Goal: Information Seeking & Learning: Learn about a topic

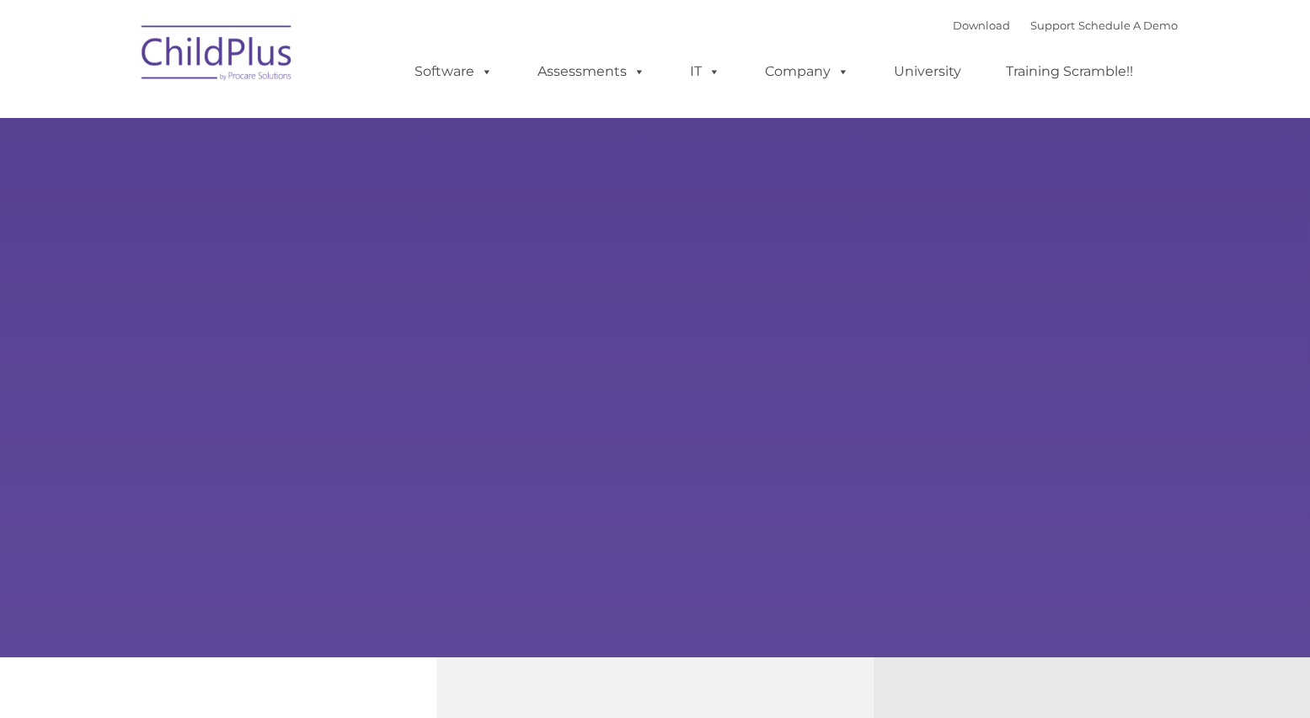
type input ""
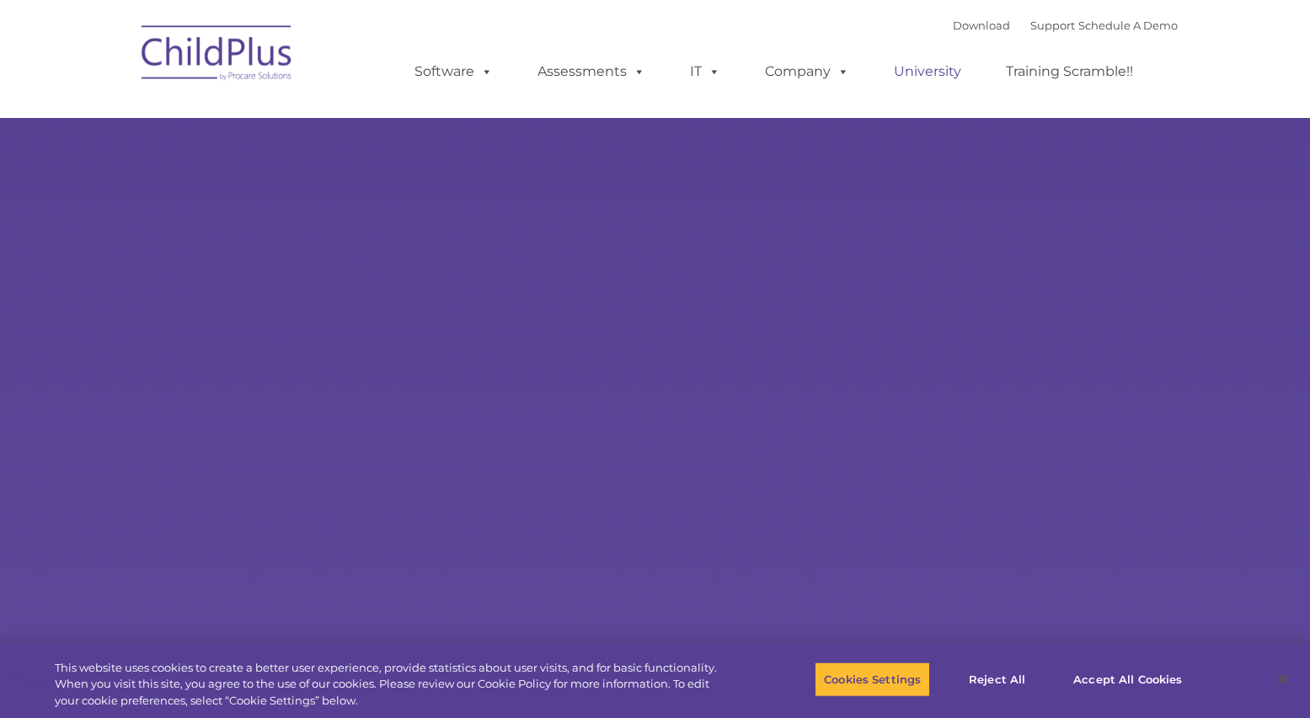
select select "MEDIUM"
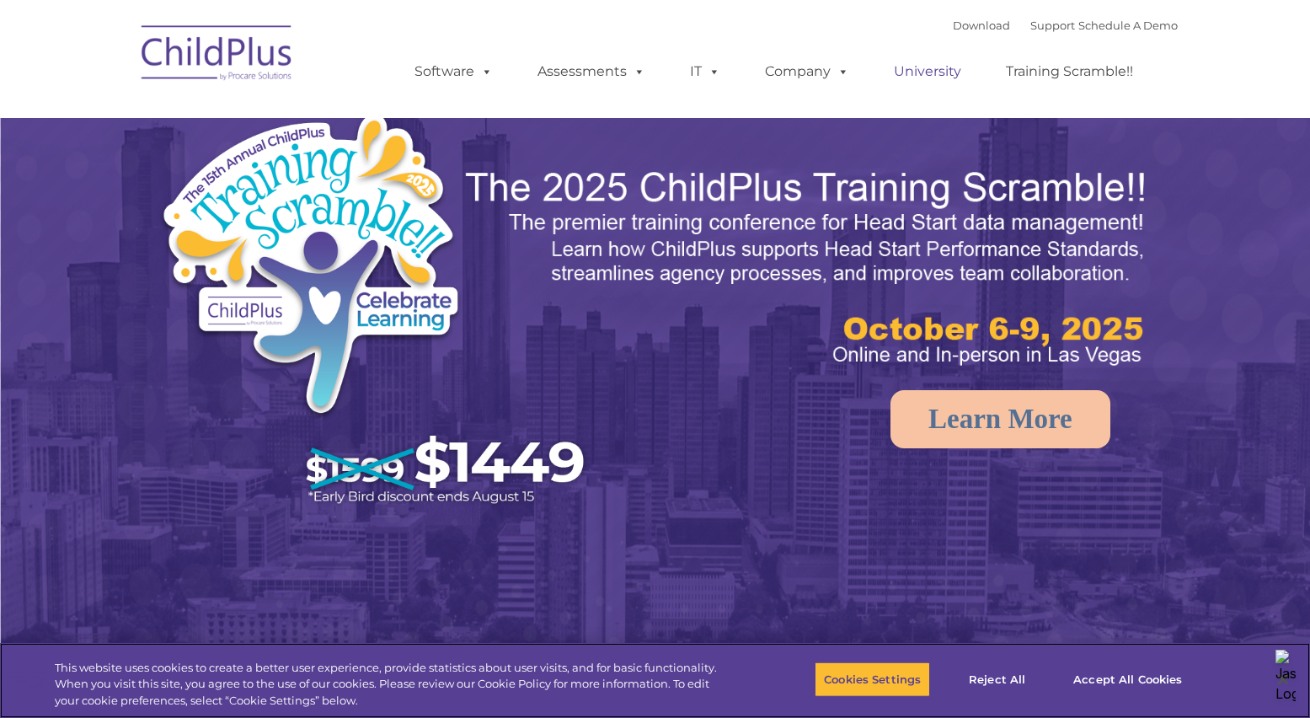
click at [930, 78] on link "University" at bounding box center [927, 72] width 101 height 34
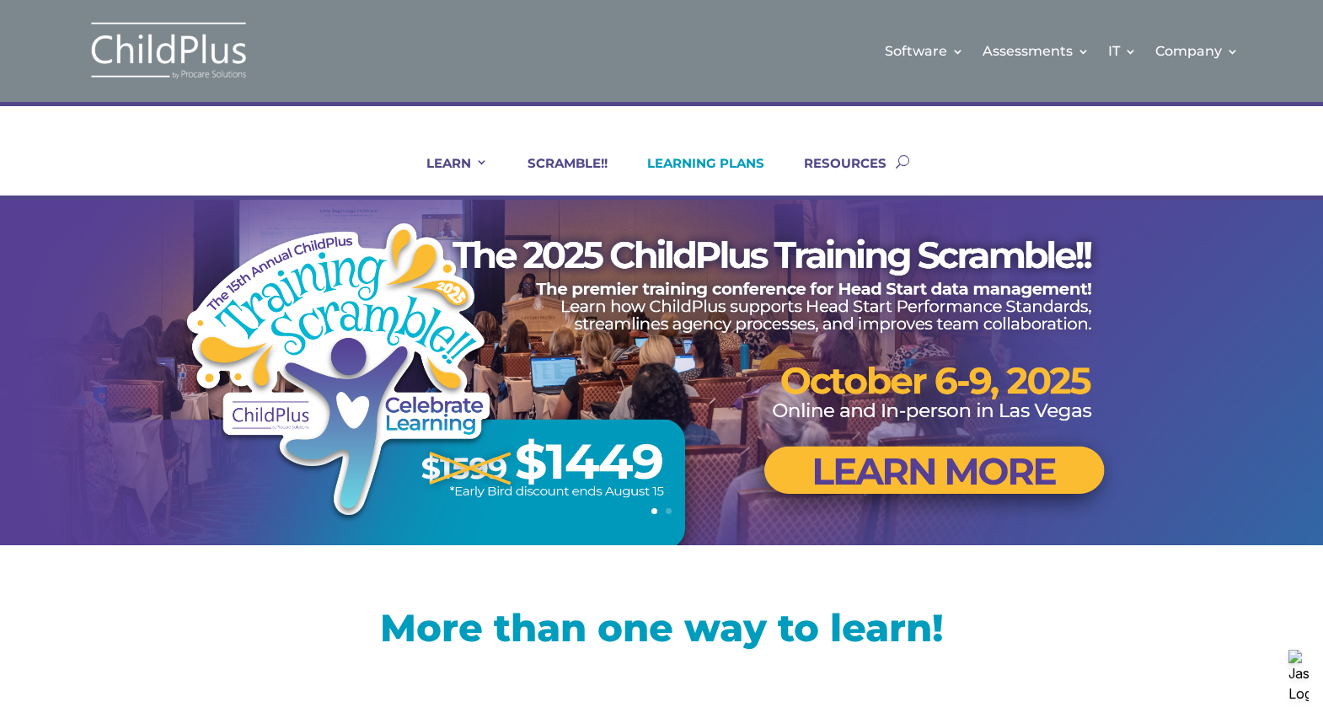
click at [712, 167] on link "LEARNING PLANS" at bounding box center [695, 175] width 138 height 40
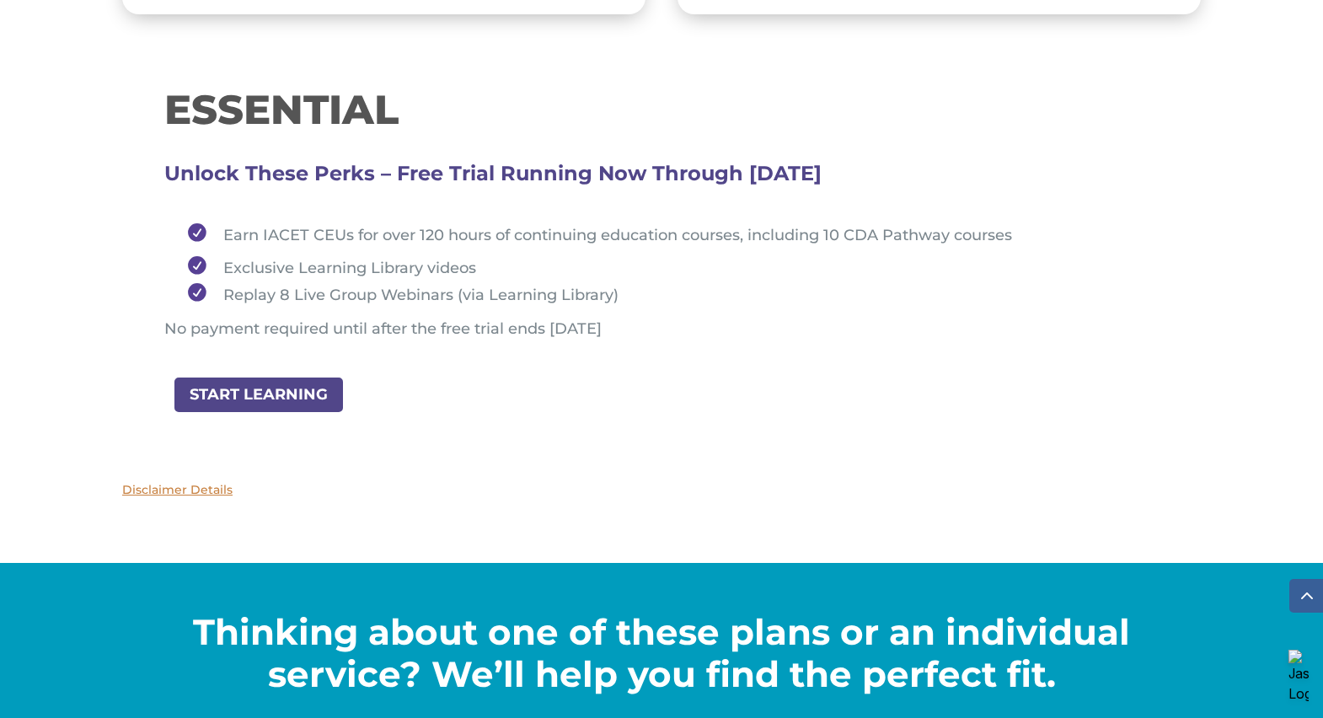
scroll to position [1887, 0]
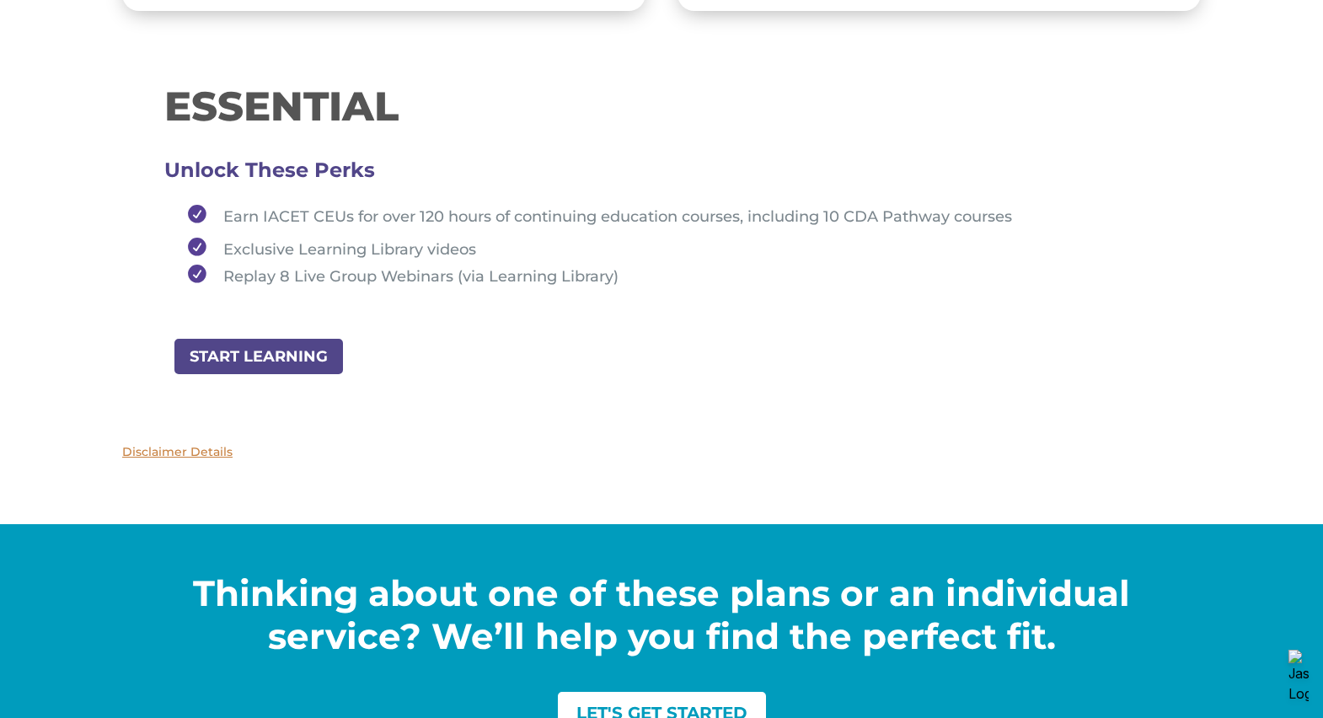
click at [174, 452] on p "Disclaimer Details" at bounding box center [661, 452] width 1078 height 20
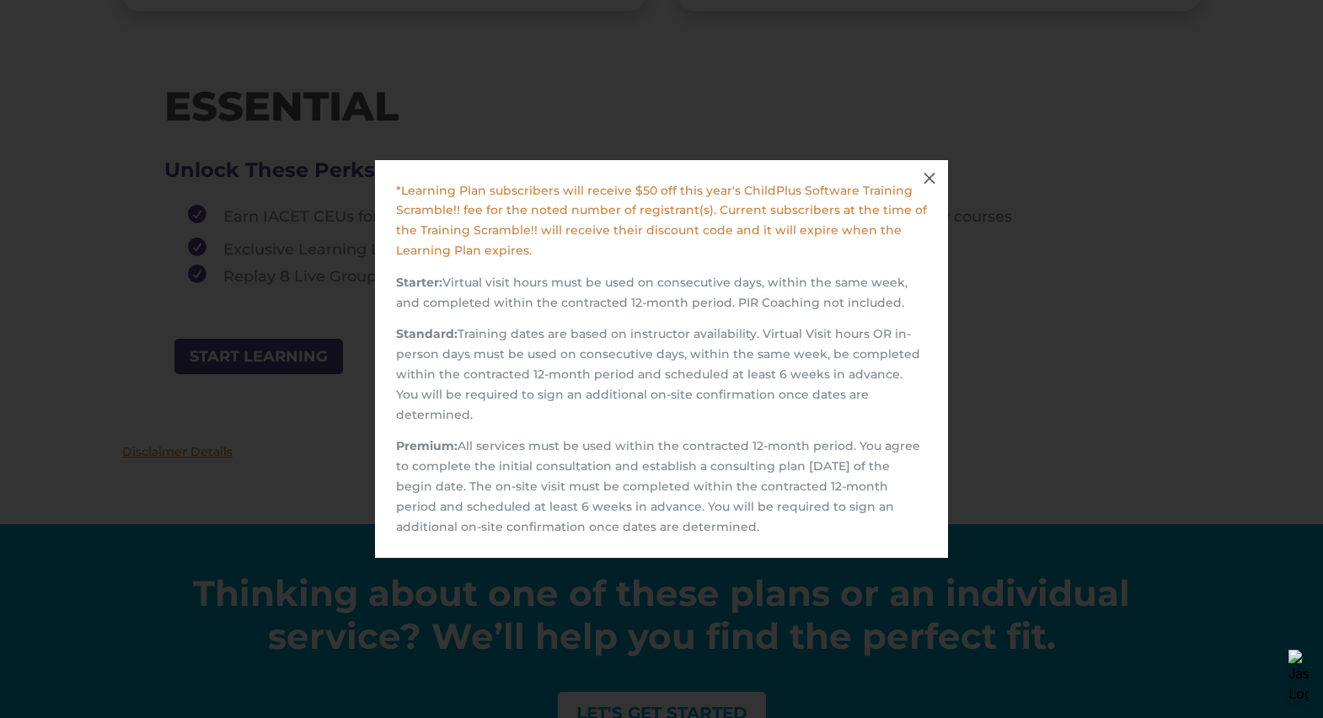
click at [931, 190] on span "M" at bounding box center [930, 179] width 24 height 24
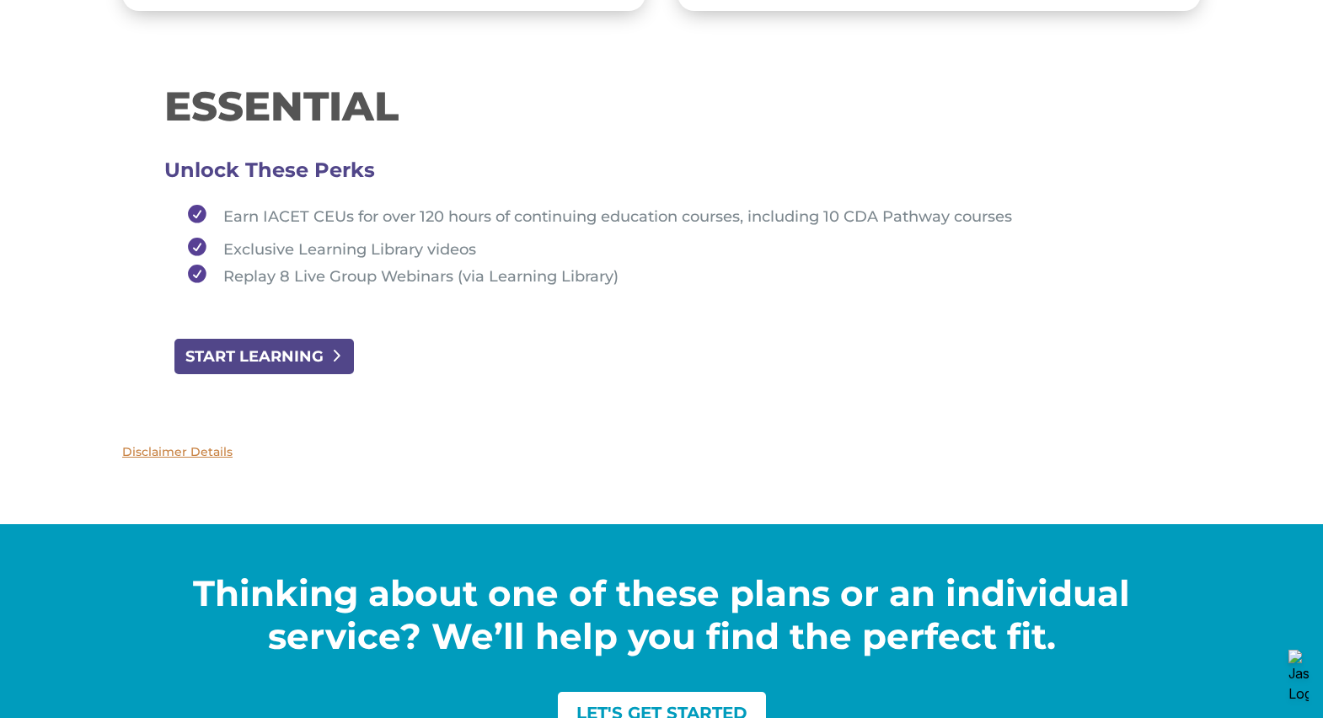
click at [276, 361] on link "START LEARNING" at bounding box center [264, 356] width 183 height 38
